Goal: Transaction & Acquisition: Download file/media

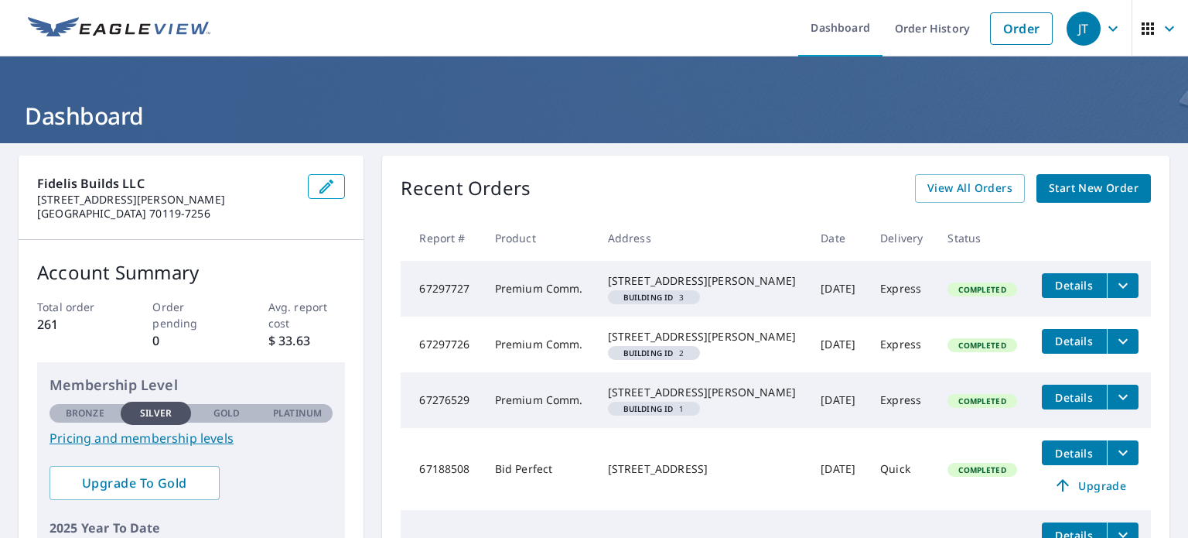
click at [1062, 292] on span "Details" at bounding box center [1074, 285] width 46 height 15
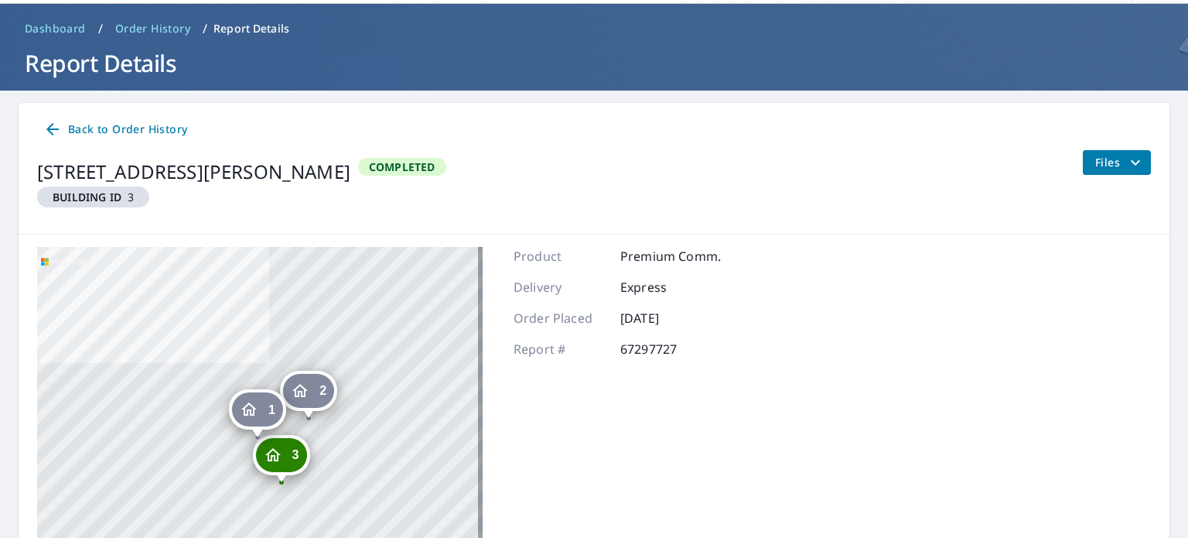
scroll to position [155, 0]
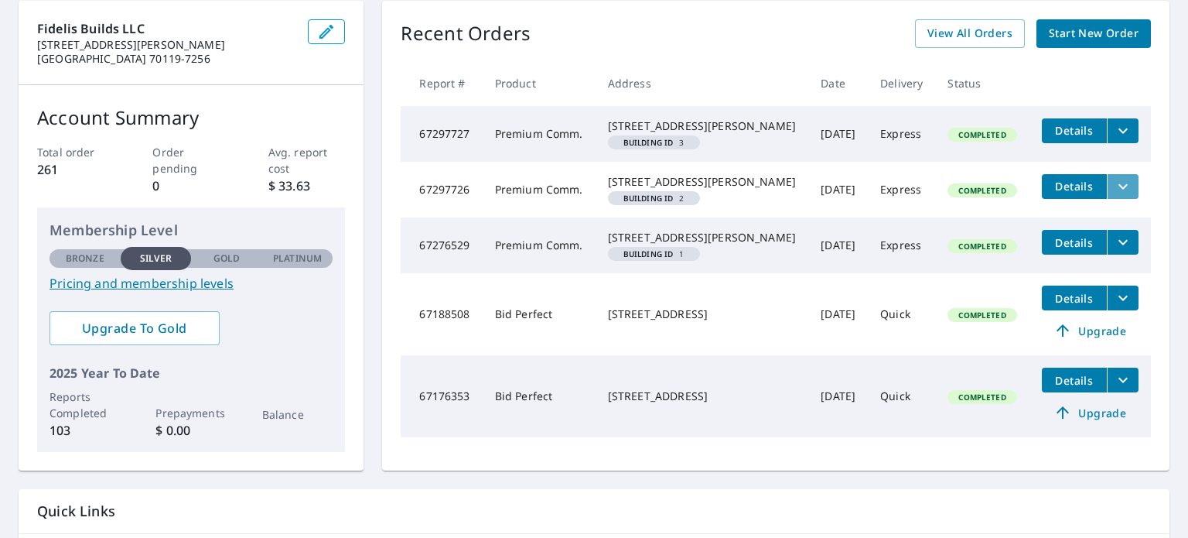
click at [1114, 196] on icon "filesDropdownBtn-67297726" at bounding box center [1123, 186] width 19 height 19
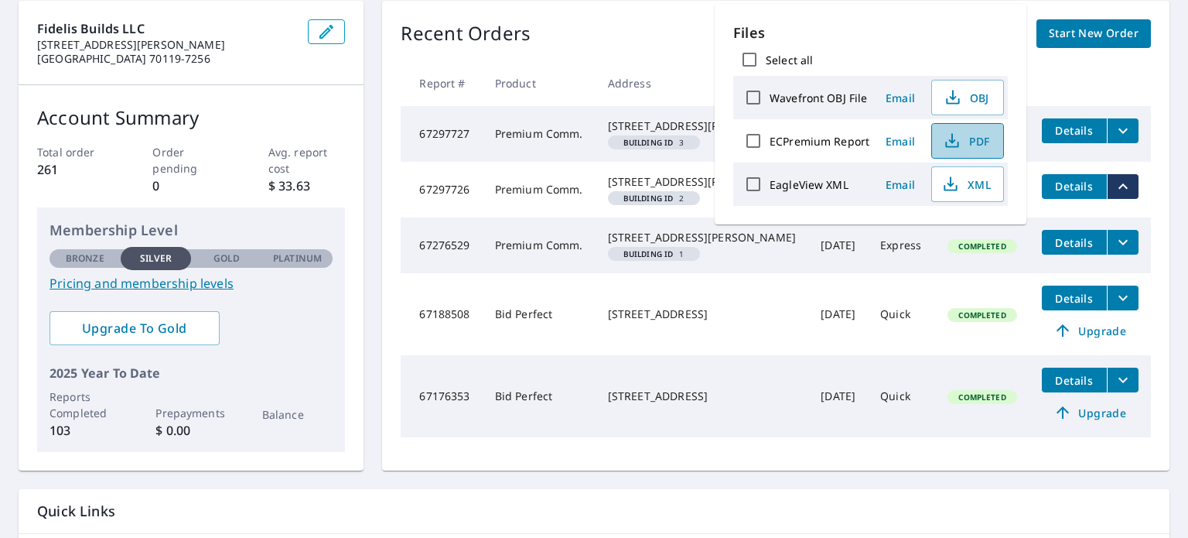
click at [966, 141] on span "PDF" at bounding box center [967, 141] width 50 height 19
click at [1114, 129] on icon "filesDropdownBtn-67297727" at bounding box center [1123, 130] width 19 height 19
click at [1114, 132] on icon "filesDropdownBtn-67297727" at bounding box center [1123, 130] width 19 height 19
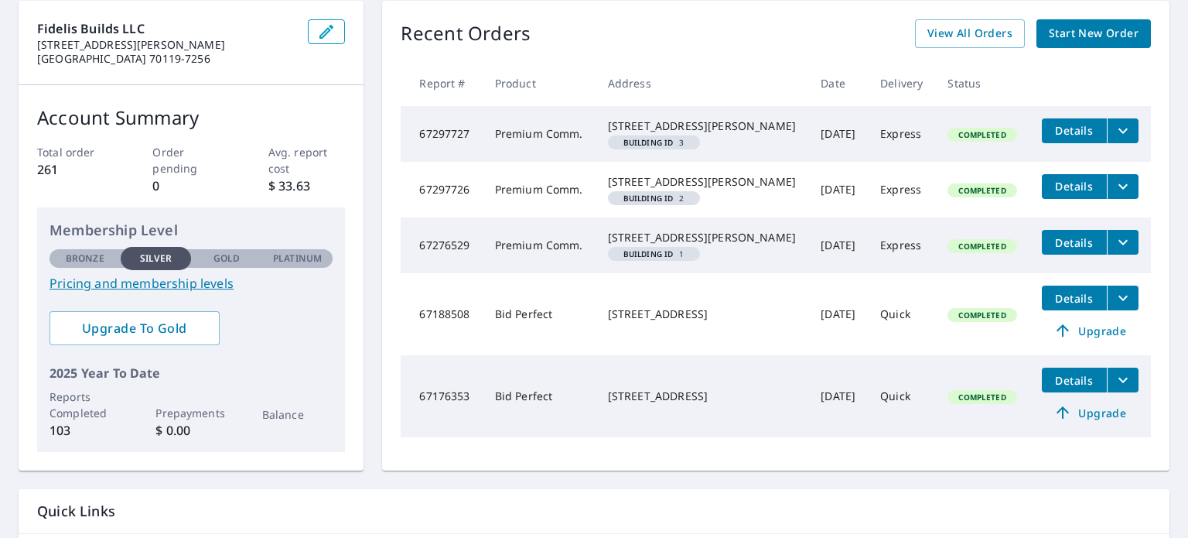
click at [1114, 132] on icon "filesDropdownBtn-67297727" at bounding box center [1123, 130] width 19 height 19
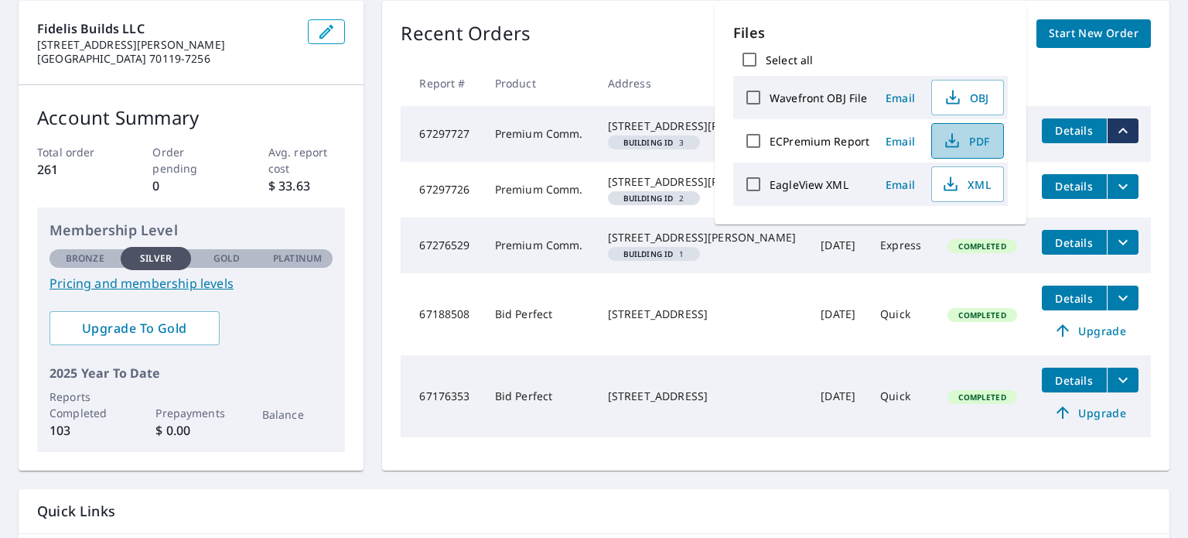
click at [969, 145] on span "PDF" at bounding box center [967, 141] width 50 height 19
